Goal: Task Accomplishment & Management: Complete application form

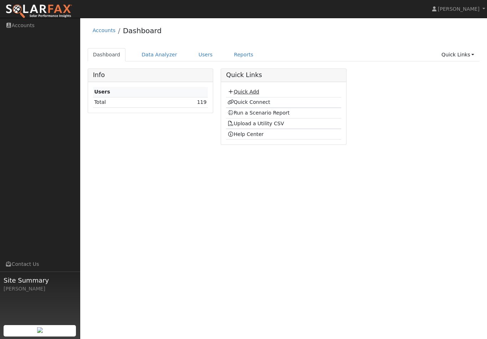
click at [243, 92] on link "Quick Add" at bounding box center [244, 92] width 32 height 6
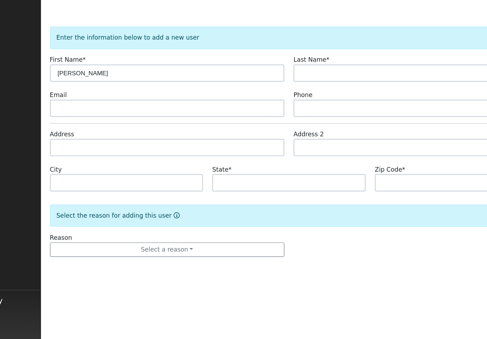
type input "[PERSON_NAME]"
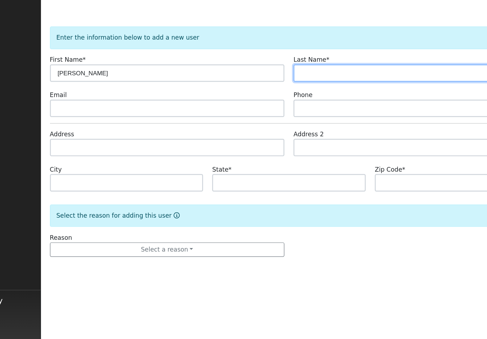
click at [287, 87] on input "text" at bounding box center [383, 94] width 192 height 14
type input "Lima Sr"
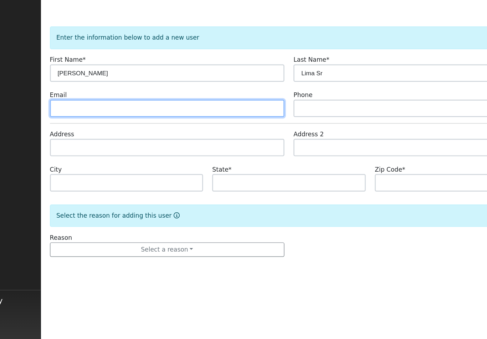
click at [88, 116] on input "text" at bounding box center [184, 123] width 192 height 14
type input "[EMAIL_ADDRESS][DOMAIN_NAME]"
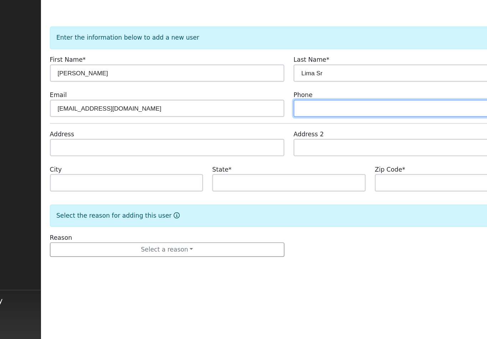
click at [287, 116] on input "text" at bounding box center [383, 123] width 192 height 14
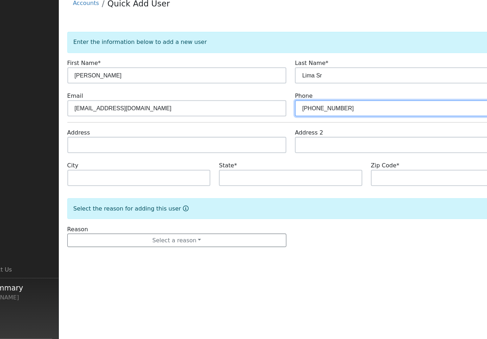
type input "[PHONE_NUMBER]"
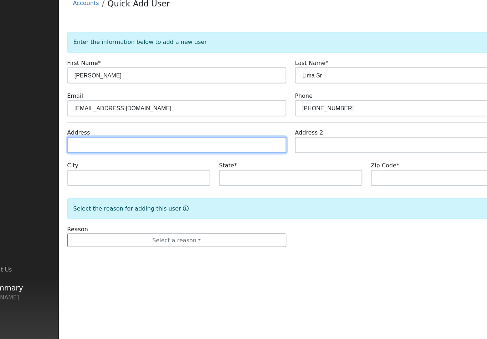
click at [88, 148] on input "text" at bounding box center [184, 155] width 192 height 14
type input "8880 Almendra Way"
type input "Tracy"
type input "CA"
type input "95304"
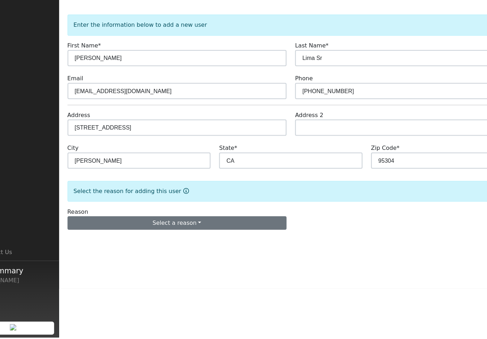
click at [169, 233] on button "Select a reason" at bounding box center [184, 239] width 192 height 12
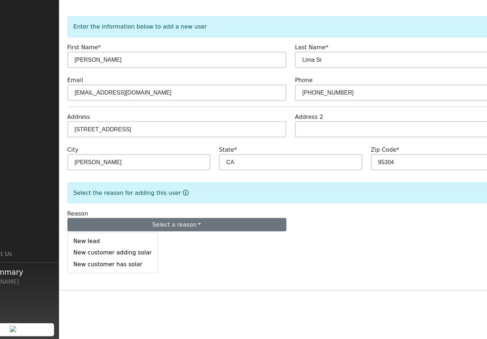
click at [88, 248] on link "New lead" at bounding box center [127, 253] width 79 height 10
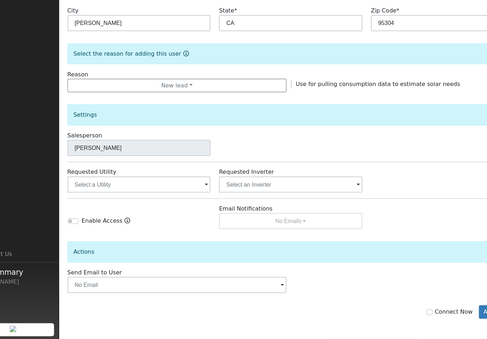
scroll to position [122, 0]
click at [208, 200] on span at bounding box center [209, 204] width 3 height 8
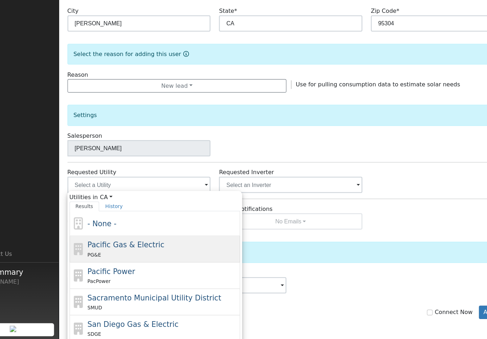
click at [108, 261] on div "PG&E" at bounding box center [171, 264] width 132 height 7
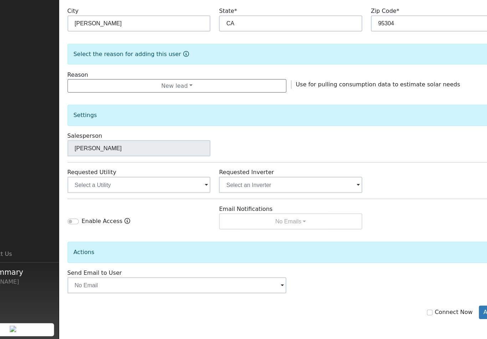
type input "Pacific Gas & Electric"
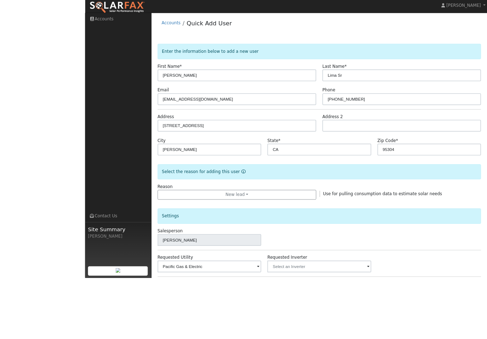
scroll to position [2, 0]
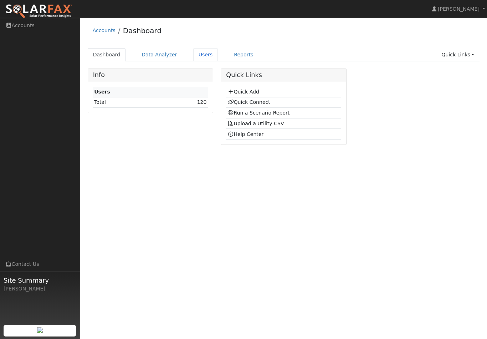
click at [199, 54] on link "Users" at bounding box center [205, 54] width 25 height 13
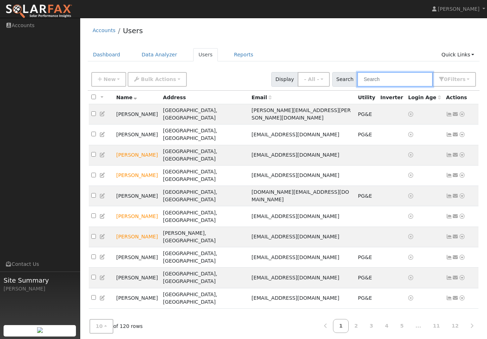
click at [385, 80] on input "text" at bounding box center [395, 79] width 76 height 15
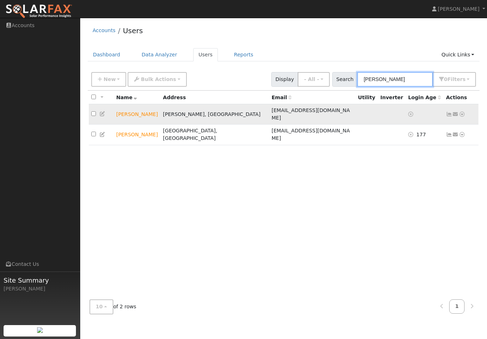
type input "[PERSON_NAME]"
click at [463, 112] on icon at bounding box center [462, 114] width 6 height 5
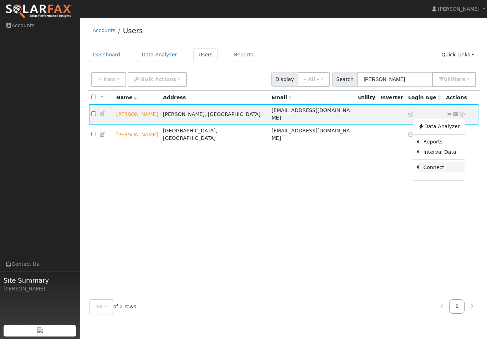
click at [432, 164] on link "Connect" at bounding box center [442, 167] width 46 height 10
click at [463, 112] on icon at bounding box center [462, 114] width 6 height 5
click at [0, 0] on link "Utility" at bounding box center [0, 0] width 0 height 0
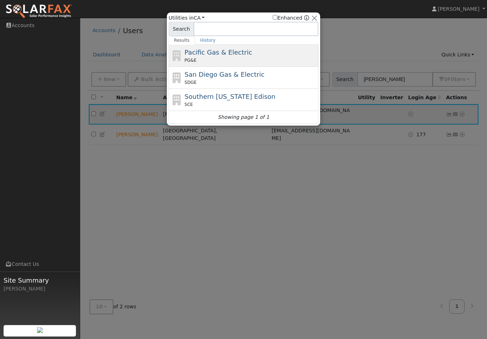
click at [224, 56] on span "Pacific Gas & Electric" at bounding box center [218, 52] width 67 height 7
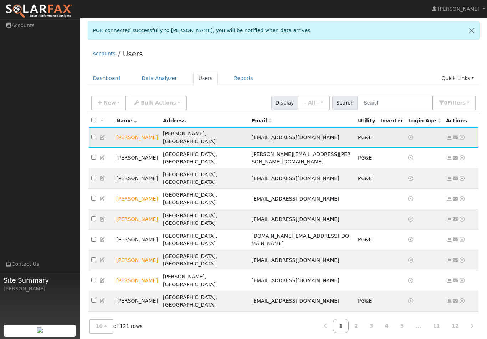
click at [221, 132] on td "[PERSON_NAME], [GEOGRAPHIC_DATA]" at bounding box center [204, 137] width 89 height 20
click at [214, 136] on td "[PERSON_NAME], [GEOGRAPHIC_DATA]" at bounding box center [204, 137] width 89 height 20
click at [214, 136] on td "Tracy, CA" at bounding box center [204, 137] width 89 height 20
click at [160, 135] on td "Victor Lima Sr" at bounding box center [137, 137] width 47 height 20
click at [449, 135] on icon at bounding box center [449, 137] width 6 height 5
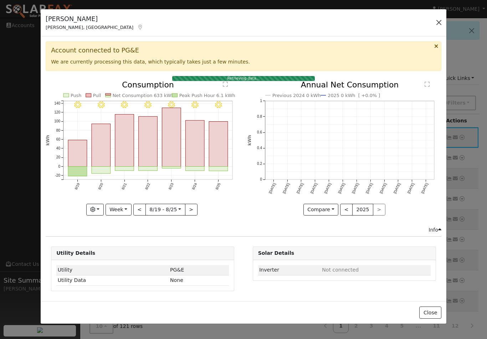
click at [438, 24] on button "button" at bounding box center [439, 22] width 10 height 10
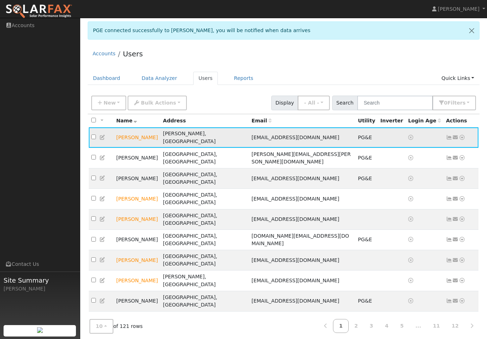
click at [160, 134] on td "Victor Lima Sr" at bounding box center [137, 137] width 47 height 20
click at [448, 135] on icon at bounding box center [449, 137] width 6 height 5
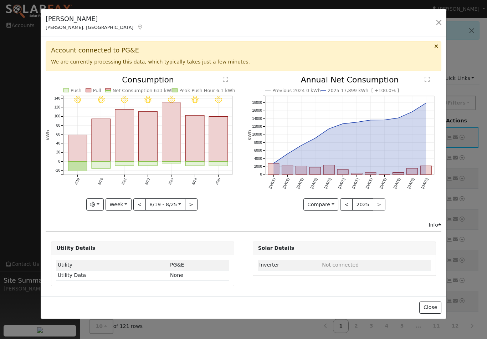
click at [438, 22] on button "button" at bounding box center [439, 22] width 10 height 10
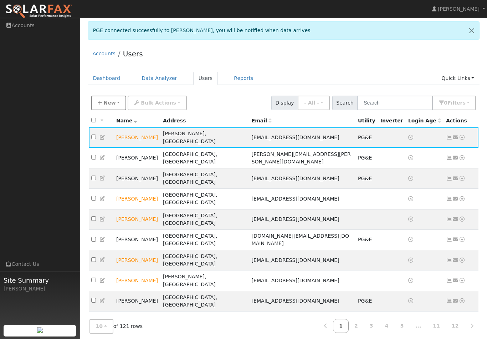
click at [104, 103] on span "New" at bounding box center [109, 103] width 12 height 6
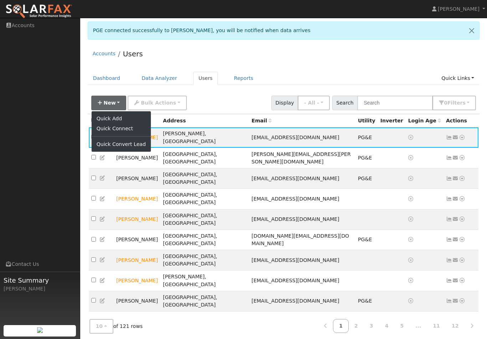
click at [220, 99] on div "New Quick Add Quick Connect Quick Convert Lead Bulk Actions Send Email Disconne…" at bounding box center [284, 101] width 388 height 17
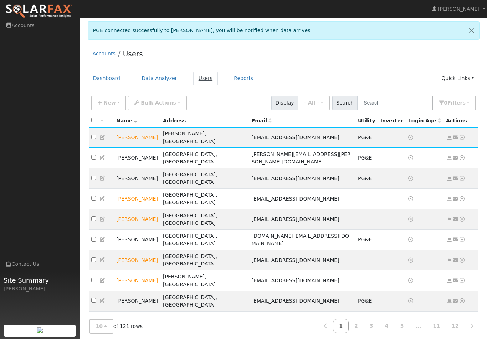
click at [198, 77] on link "Users" at bounding box center [205, 78] width 25 height 13
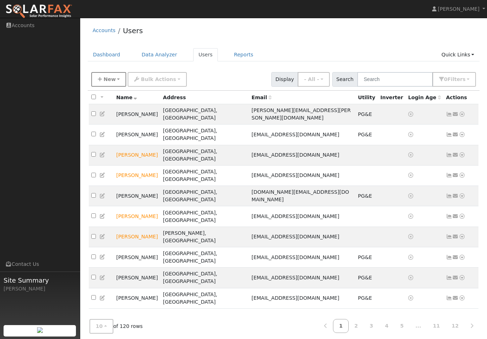
click at [110, 79] on span "New" at bounding box center [109, 79] width 12 height 6
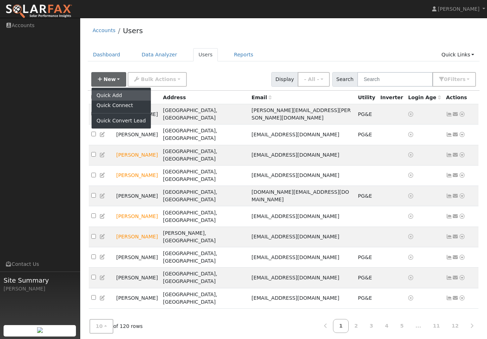
click at [109, 96] on link "Quick Add" at bounding box center [121, 95] width 59 height 10
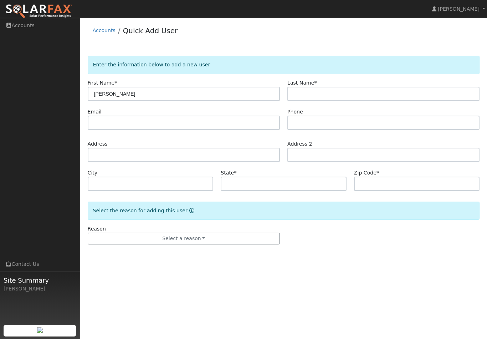
type input "[PERSON_NAME]"
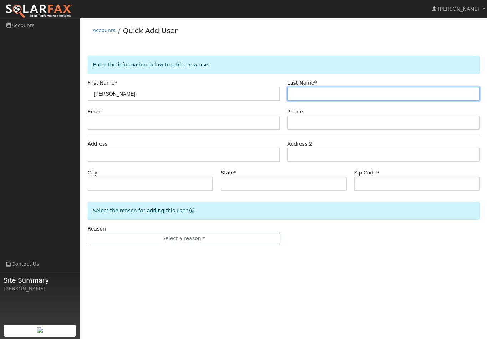
click at [306, 91] on input "text" at bounding box center [383, 94] width 192 height 14
type input "[PERSON_NAME]"
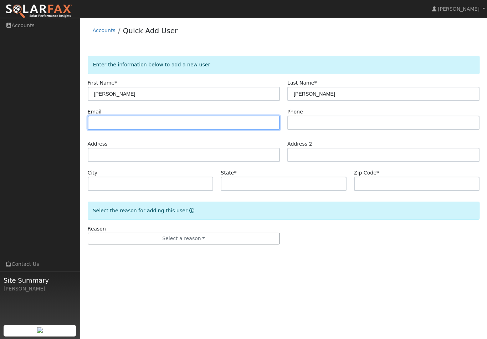
click at [139, 125] on input "text" at bounding box center [184, 123] width 192 height 14
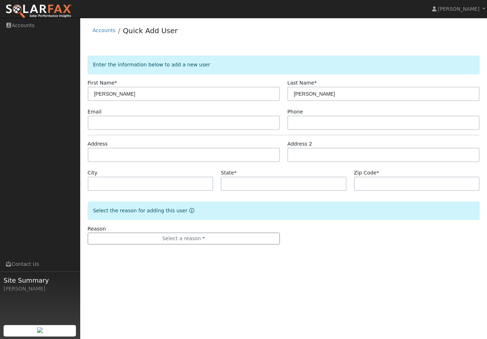
click at [0, 0] on html "[PERSON_NAME] [PERSON_NAME] Profile Help Center Terms Of Service See What's New…" at bounding box center [243, 169] width 487 height 339
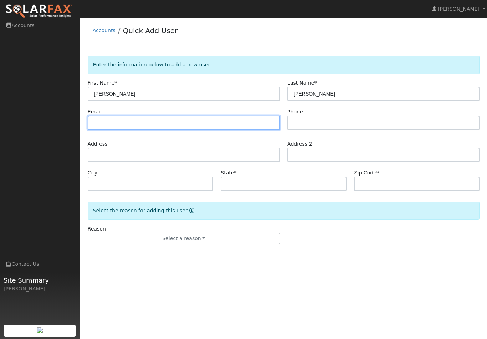
click at [139, 122] on input "text" at bounding box center [184, 123] width 192 height 14
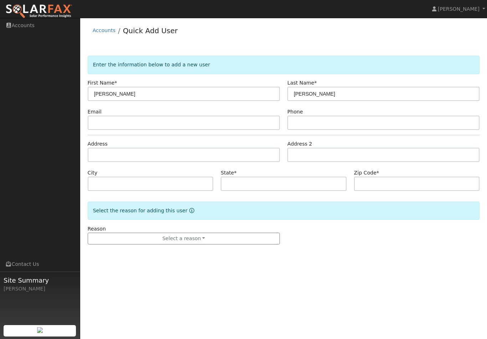
click at [0, 0] on html "[PERSON_NAME] [PERSON_NAME] Profile Help Center Terms Of Service See What's New…" at bounding box center [243, 169] width 487 height 339
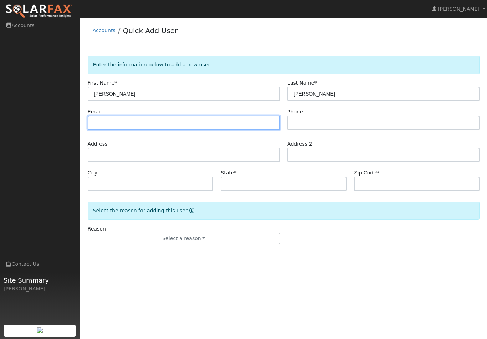
click at [139, 122] on input "text" at bounding box center [184, 123] width 192 height 14
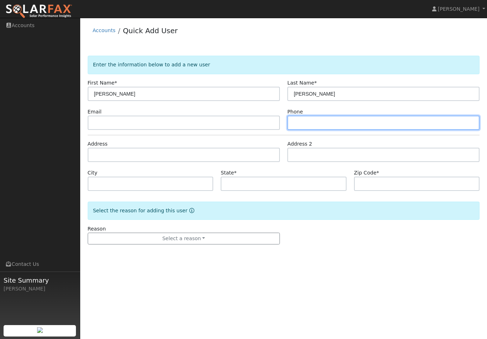
click at [297, 123] on input "text" at bounding box center [383, 123] width 192 height 14
click at [302, 121] on input "9258763291" at bounding box center [383, 123] width 192 height 14
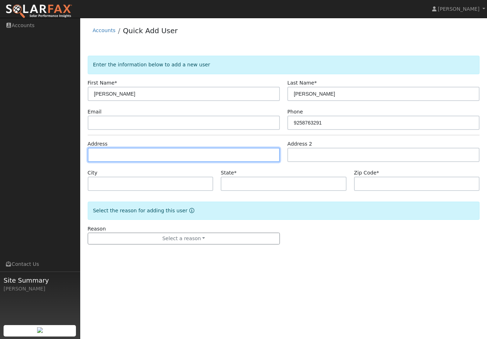
click at [218, 153] on input "text" at bounding box center [184, 155] width 192 height 14
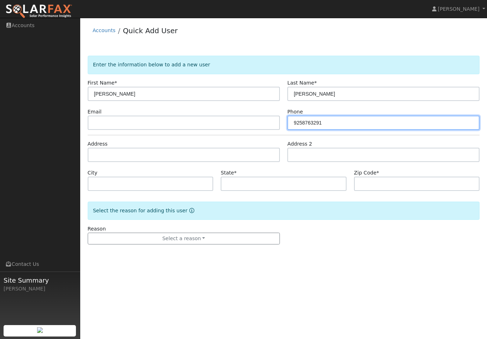
click at [302, 121] on input "9258763291" at bounding box center [383, 123] width 192 height 14
click at [313, 122] on input "925-8763291" at bounding box center [383, 123] width 192 height 14
type input "[PHONE_NUMBER]"
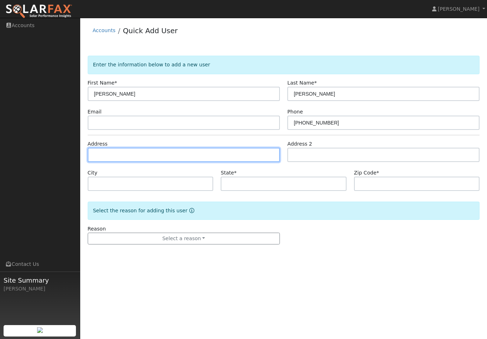
click at [155, 159] on input "text" at bounding box center [184, 155] width 192 height 14
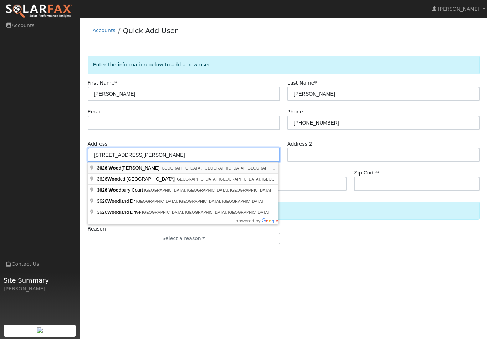
type input "[STREET_ADDRESS][PERSON_NAME]"
type input "[GEOGRAPHIC_DATA]"
type input "CA"
type input "94519"
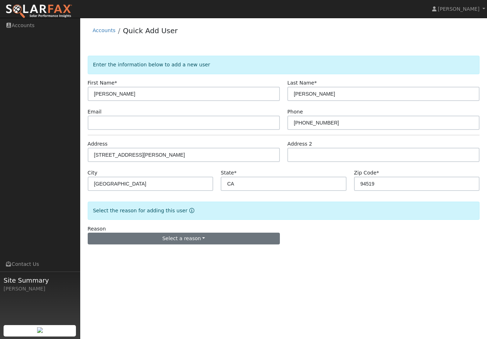
click at [202, 238] on button "Select a reason" at bounding box center [184, 239] width 192 height 12
click at [103, 253] on link "New lead" at bounding box center [127, 253] width 79 height 10
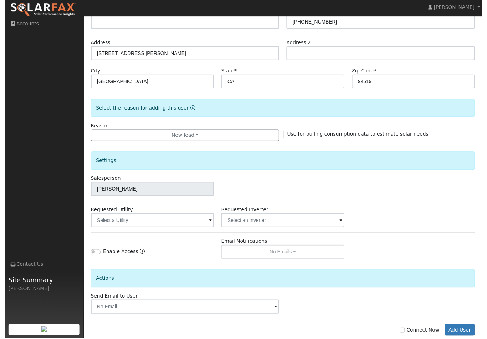
scroll to position [122, 0]
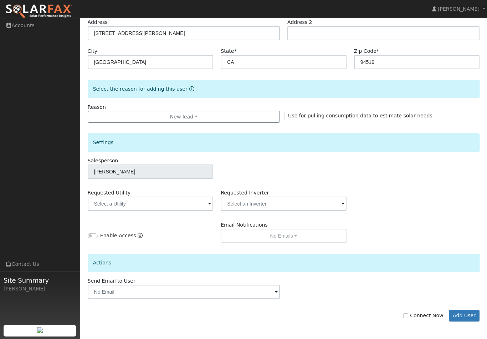
click at [209, 203] on span at bounding box center [209, 204] width 3 height 8
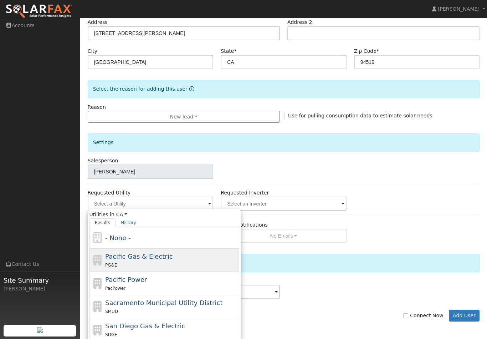
click at [145, 258] on span "Pacific Gas & Electric" at bounding box center [138, 256] width 67 height 7
type input "Pacific Gas & Electric"
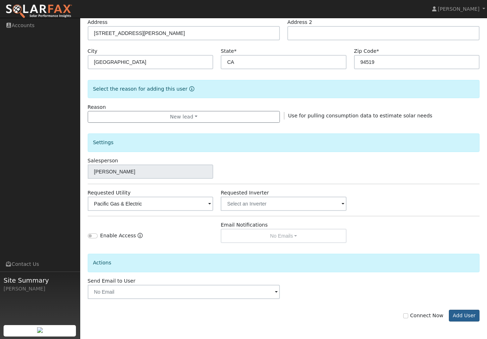
click at [467, 315] on button "Add User" at bounding box center [464, 316] width 31 height 12
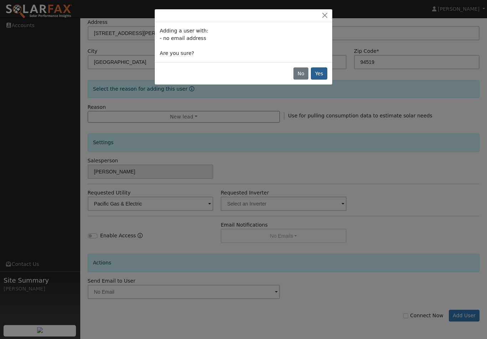
click at [320, 73] on button "Yes" at bounding box center [319, 73] width 16 height 12
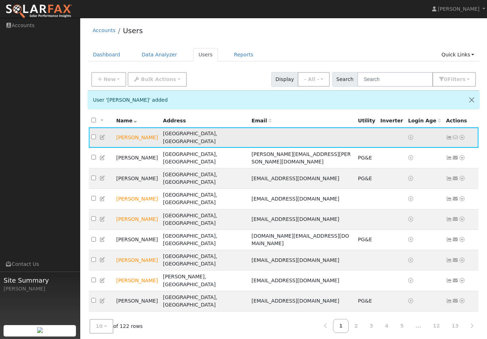
click at [103, 135] on icon at bounding box center [103, 137] width 6 height 5
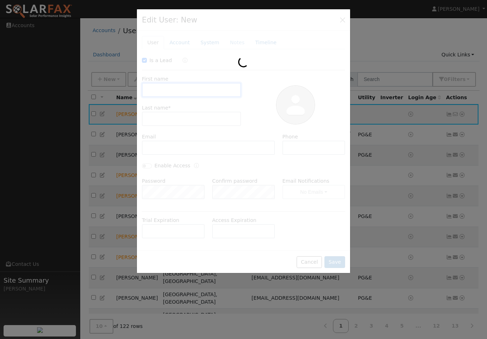
checkbox input "true"
type input "[PERSON_NAME]"
type input "925-876-3291"
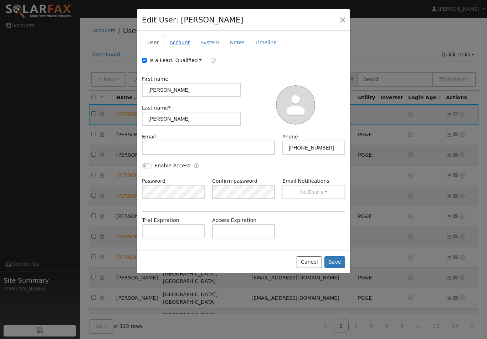
click at [178, 42] on link "Account" at bounding box center [179, 42] width 31 height 13
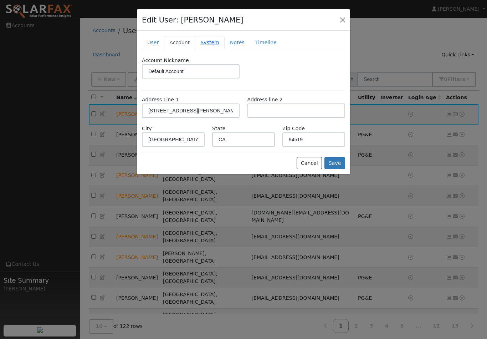
click at [206, 43] on link "System" at bounding box center [210, 42] width 30 height 13
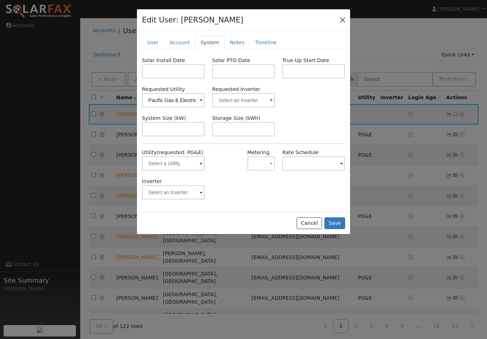
click at [341, 20] on button "button" at bounding box center [343, 20] width 10 height 10
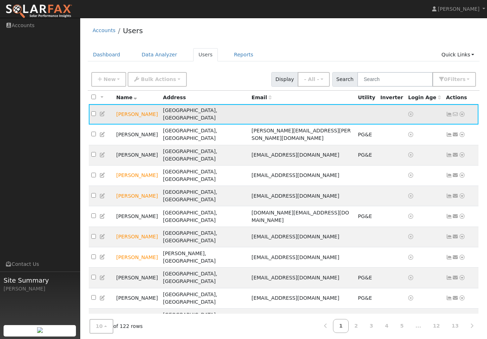
click at [461, 112] on icon at bounding box center [462, 114] width 6 height 5
click at [385, 164] on link "Utility" at bounding box center [389, 168] width 50 height 10
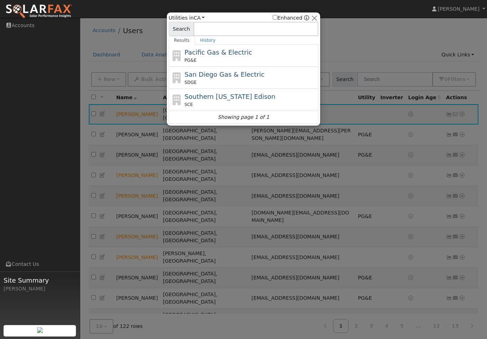
click at [215, 56] on span "Pacific Gas & Electric" at bounding box center [218, 52] width 67 height 7
